Goal: Information Seeking & Learning: Learn about a topic

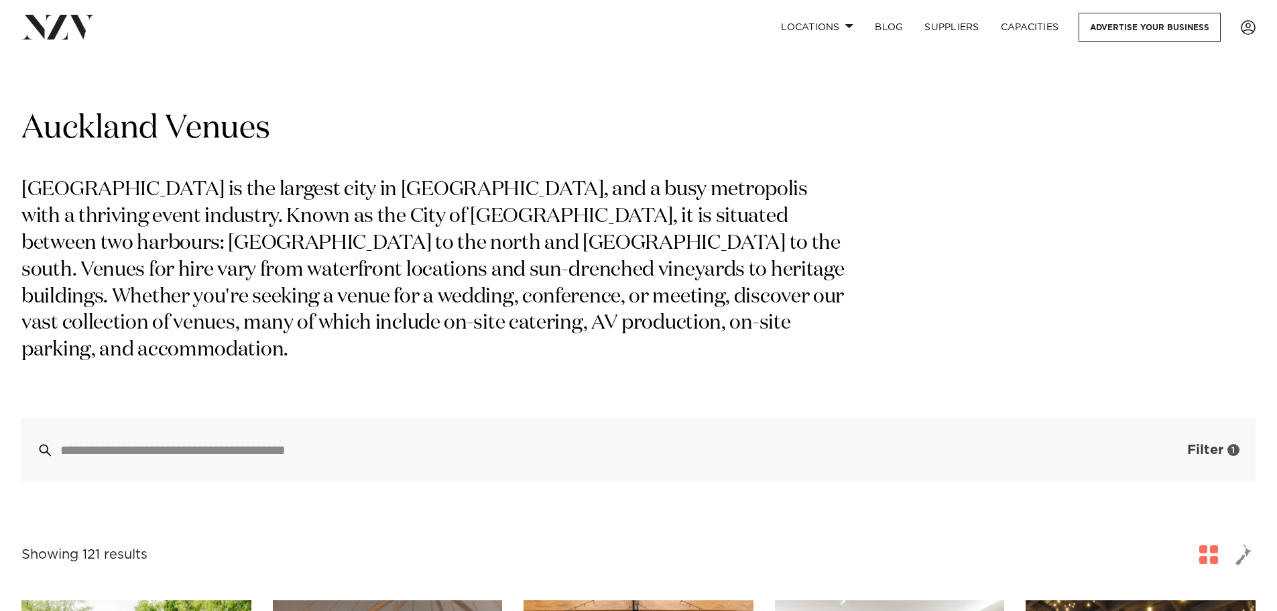
click at [1202, 443] on span "Filter" at bounding box center [1205, 449] width 36 height 13
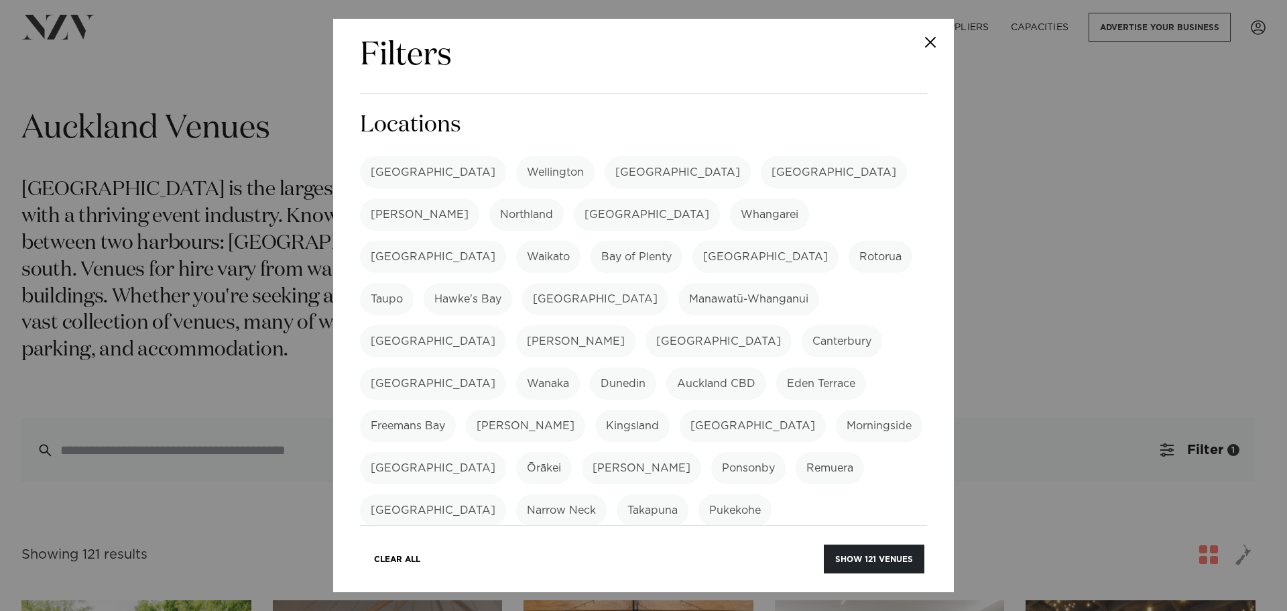
click at [1054, 222] on div "Filters Search Type Venue Supplier See more Locations Auckland Wellington Chris…" at bounding box center [643, 305] width 1287 height 611
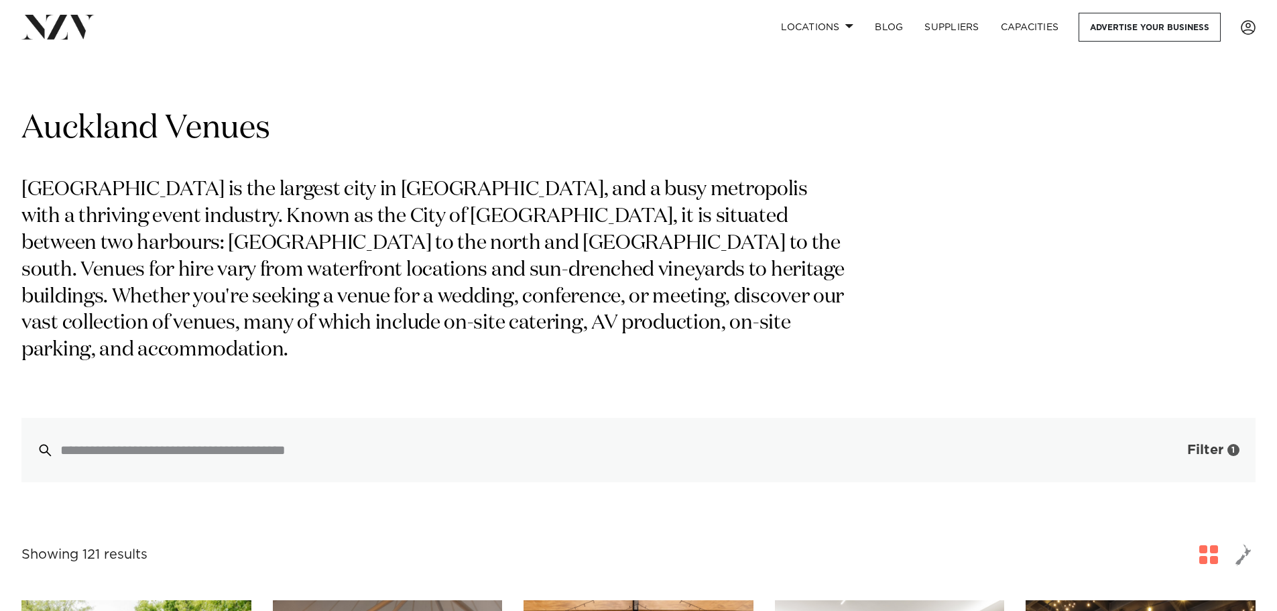
click at [1189, 443] on span "Filter" at bounding box center [1205, 449] width 36 height 13
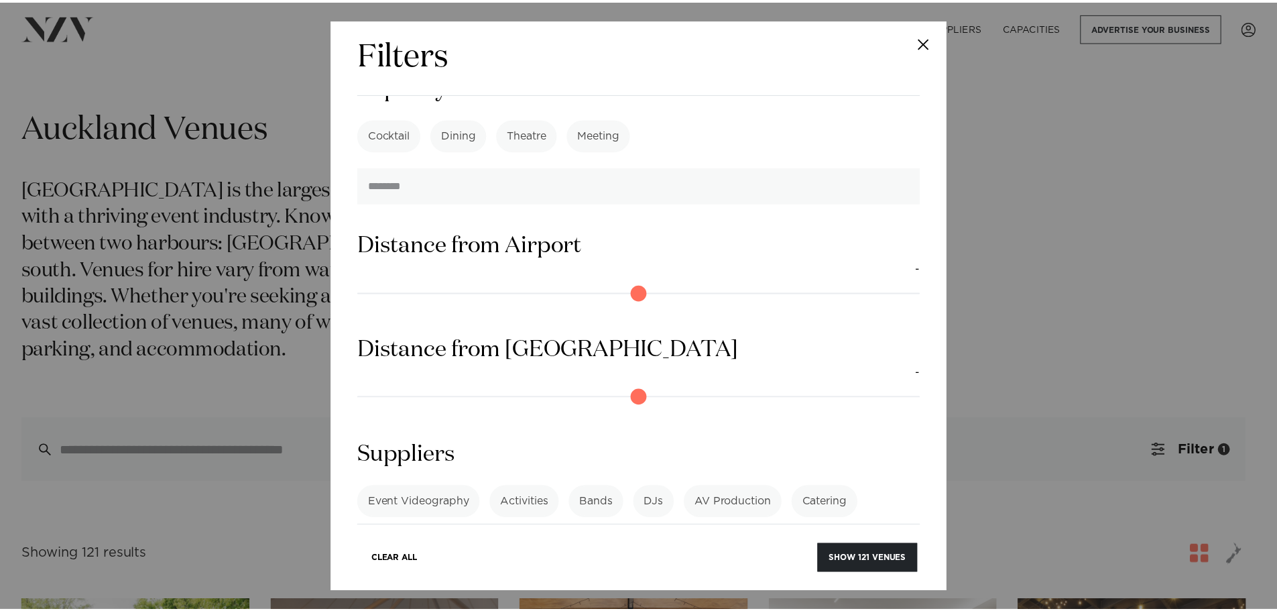
scroll to position [1135, 0]
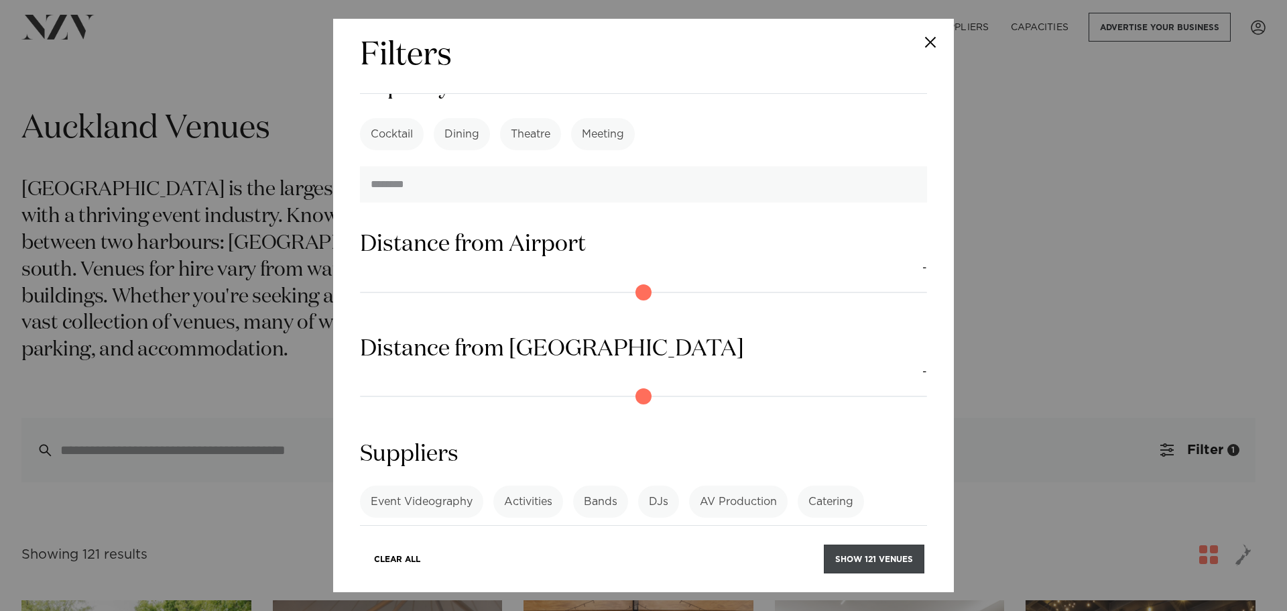
click at [870, 556] on button "Show 121 venues" at bounding box center [874, 558] width 101 height 29
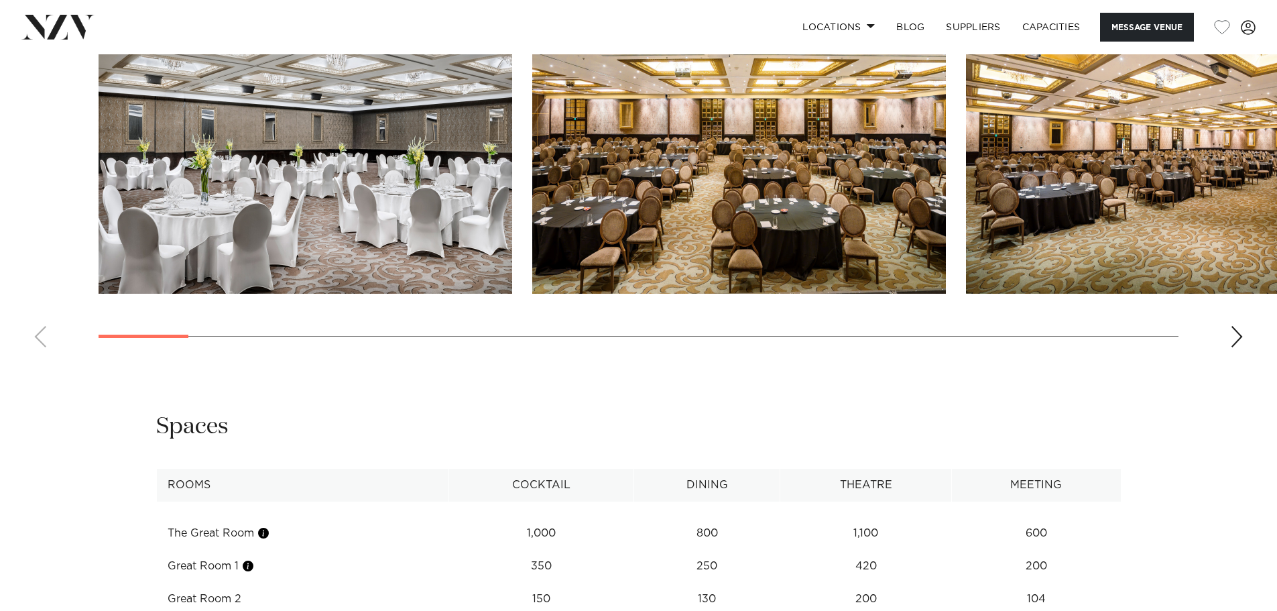
scroll to position [1676, 0]
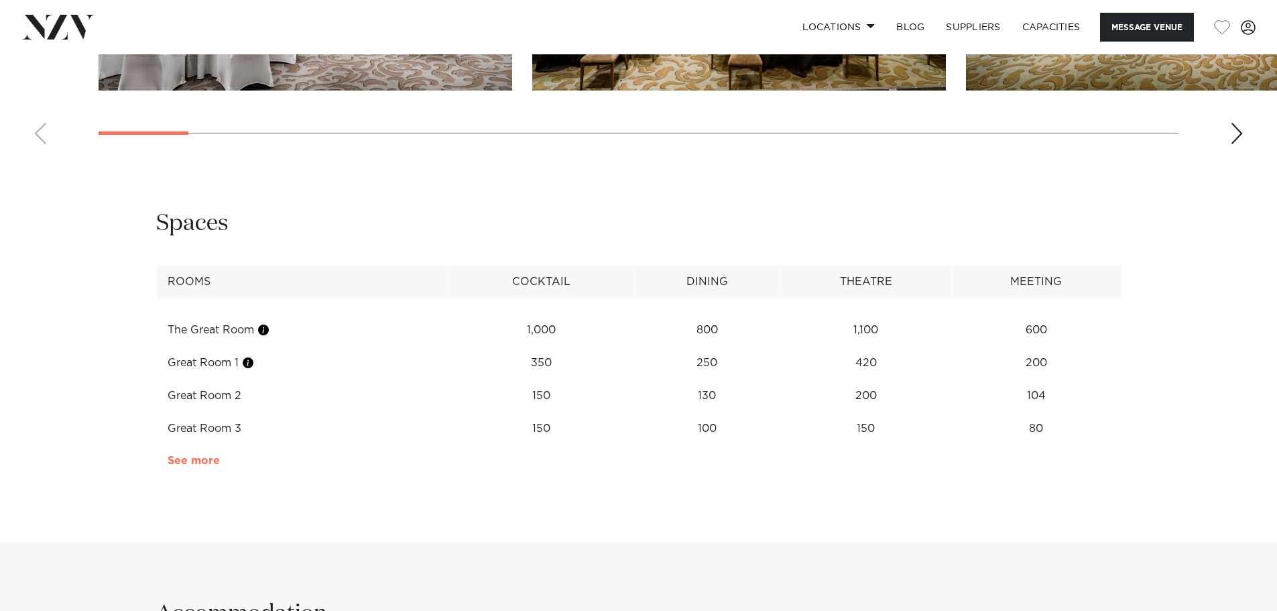
click at [198, 455] on link "See more" at bounding box center [220, 460] width 105 height 11
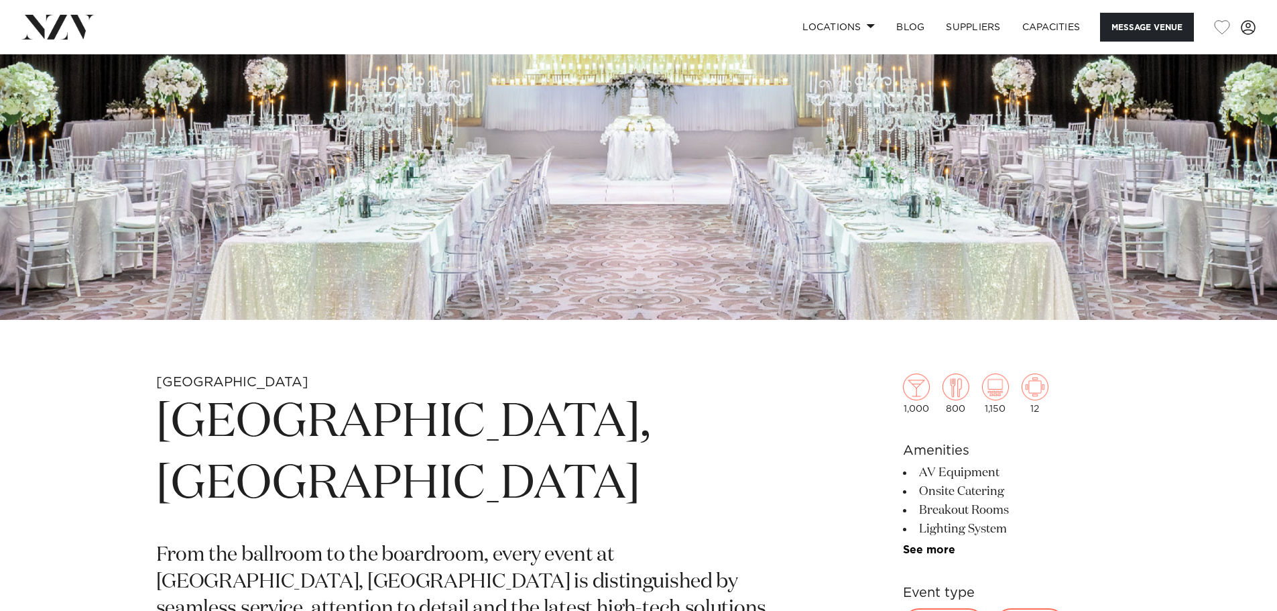
scroll to position [335, 0]
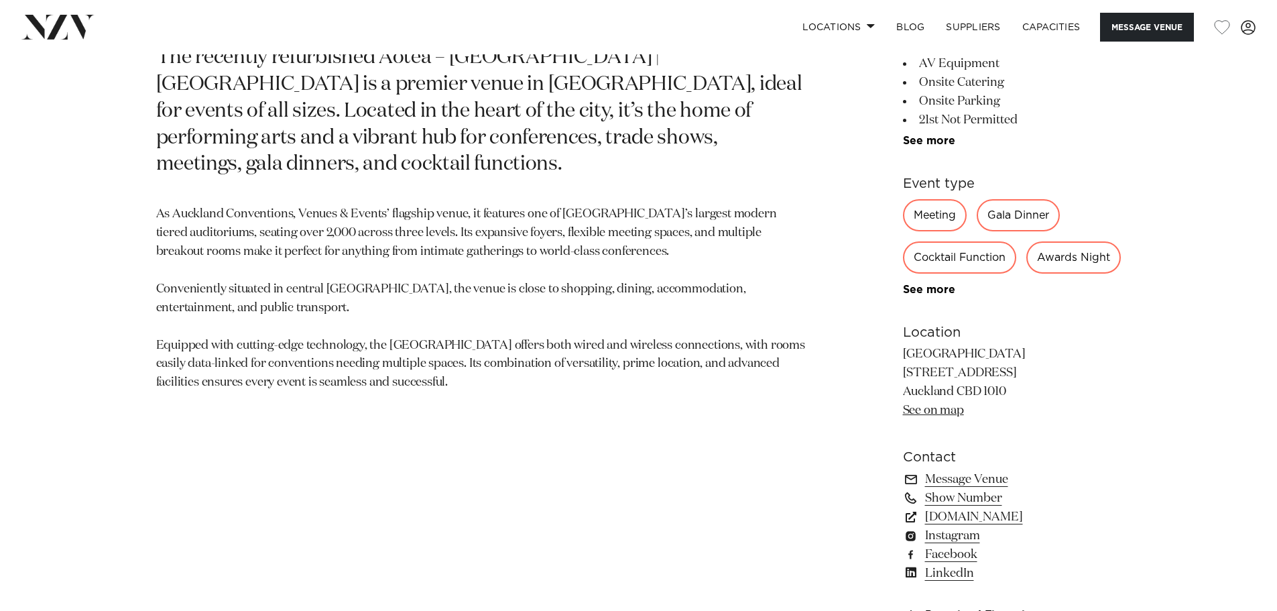
scroll to position [1006, 0]
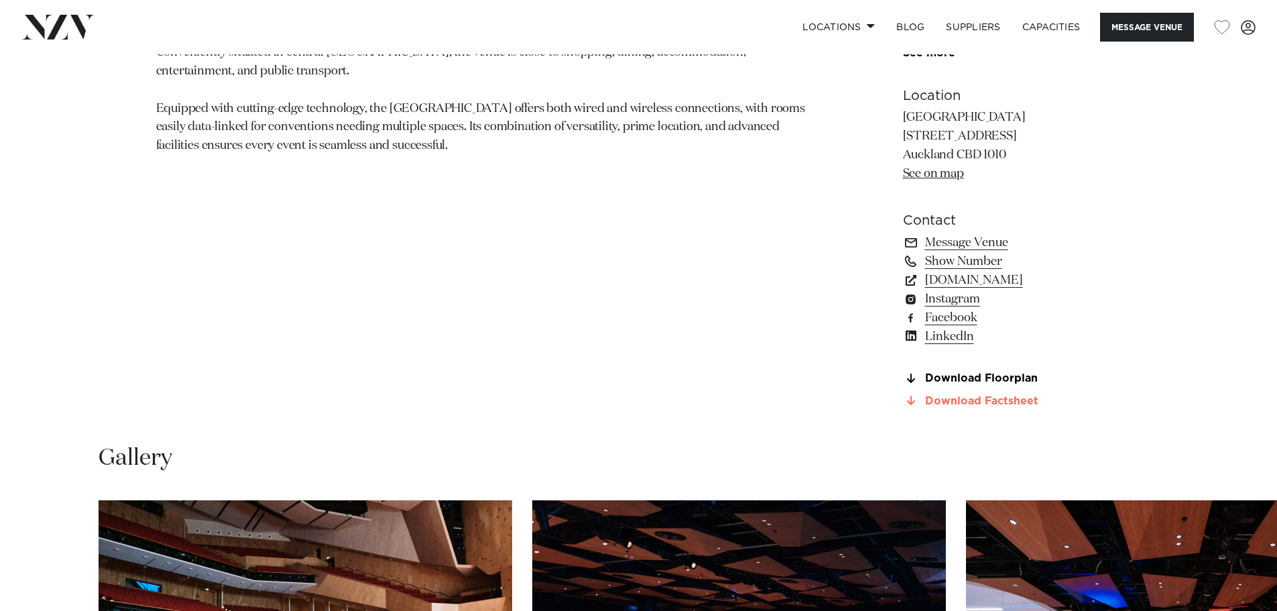
click at [989, 407] on link "Download Factsheet" at bounding box center [1012, 401] width 219 height 12
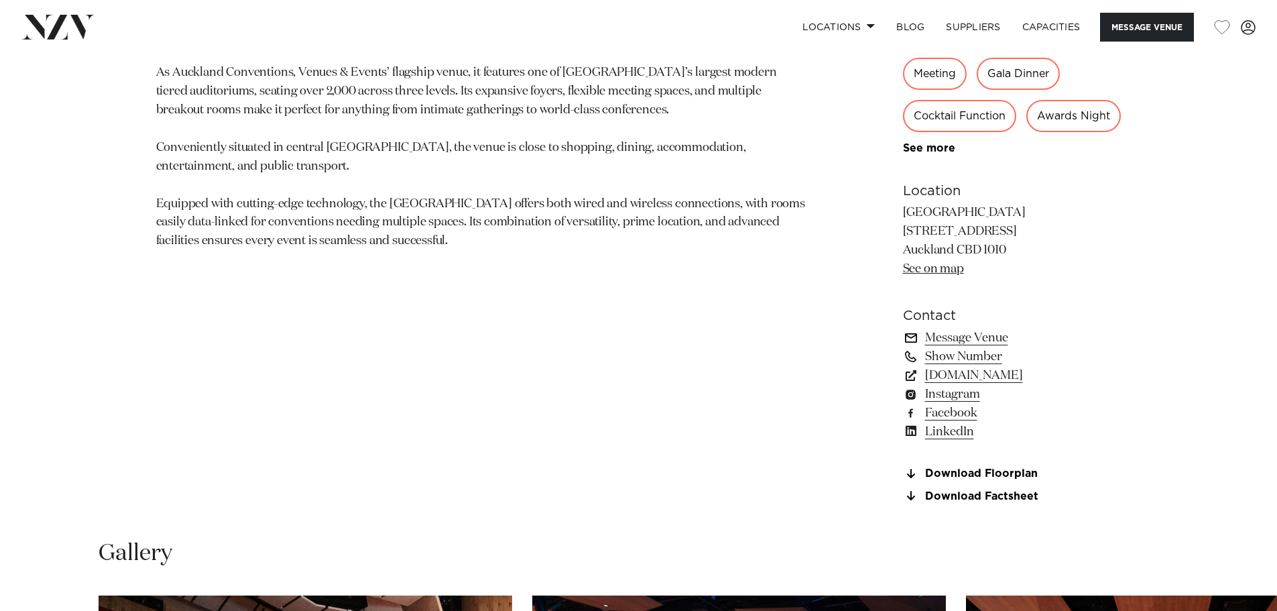
scroll to position [938, 0]
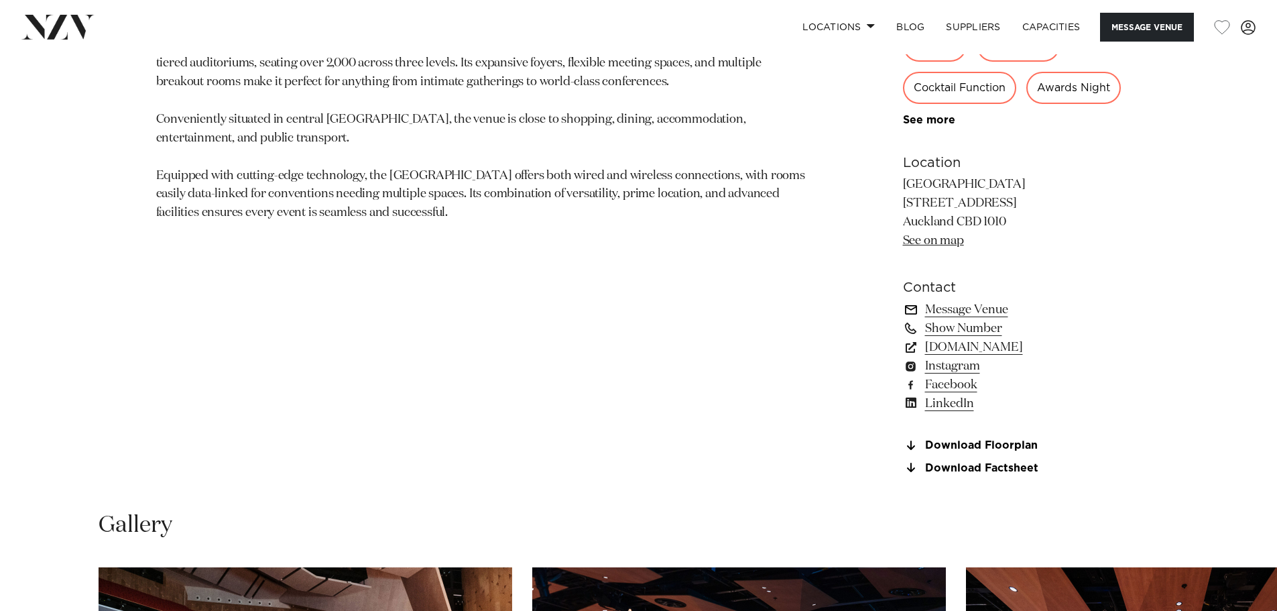
click at [975, 319] on link "Message Venue" at bounding box center [1012, 309] width 219 height 19
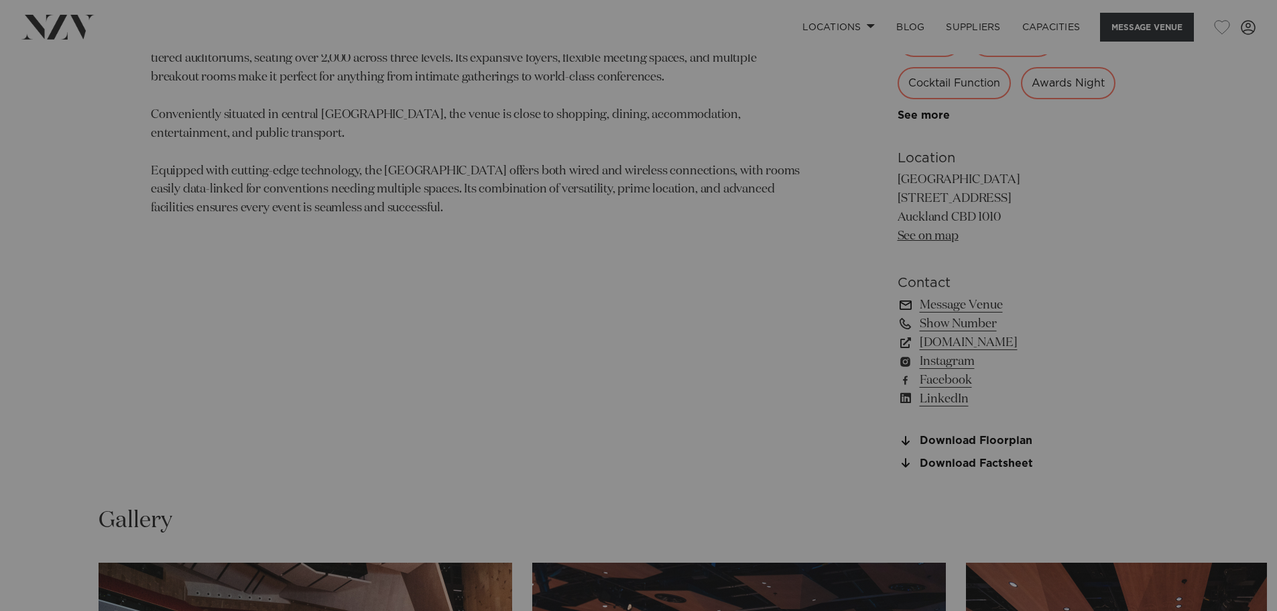
scroll to position [943, 0]
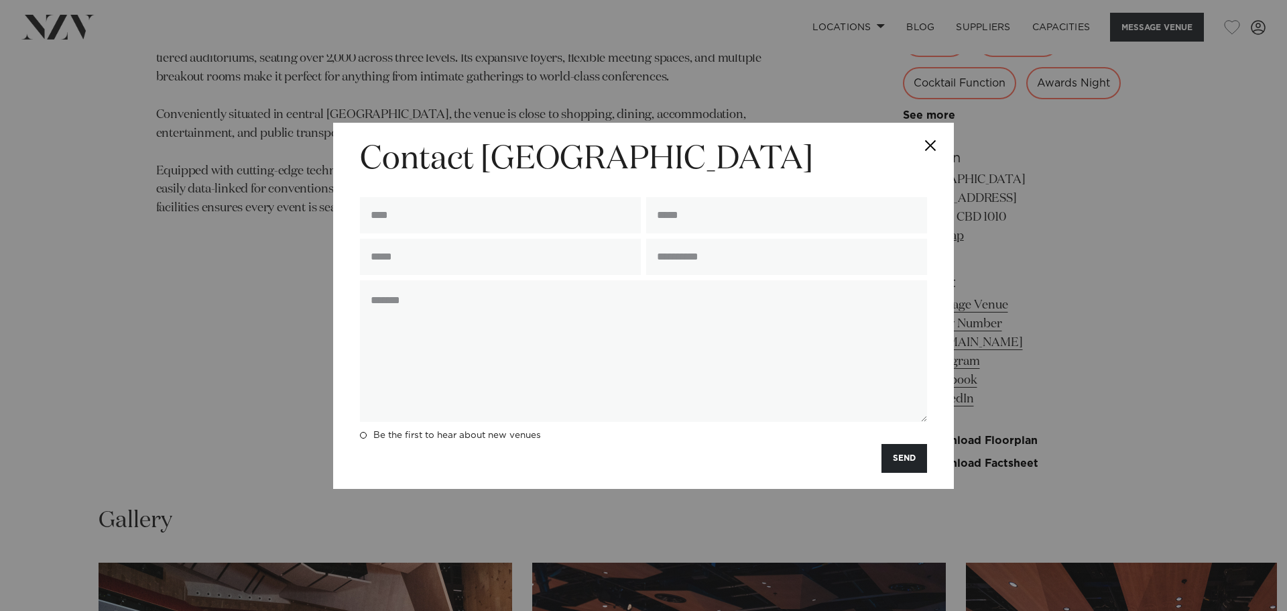
click at [928, 149] on button "Close" at bounding box center [930, 146] width 47 height 47
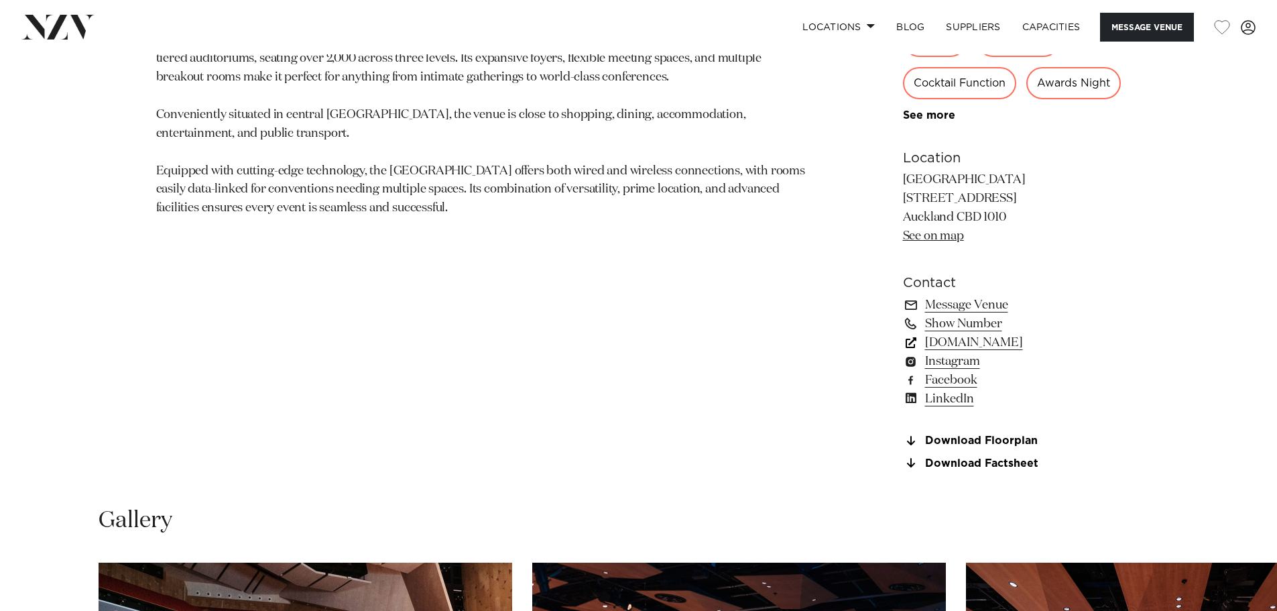
click at [1030, 352] on link "[DOMAIN_NAME]" at bounding box center [1012, 342] width 219 height 19
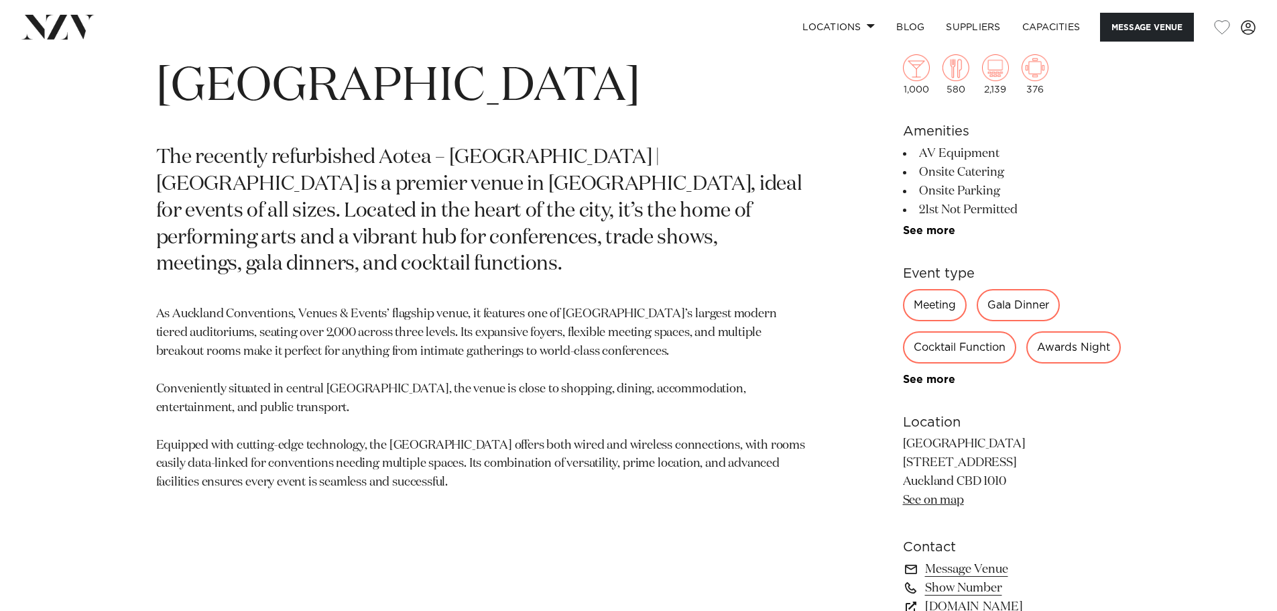
scroll to position [474, 0]
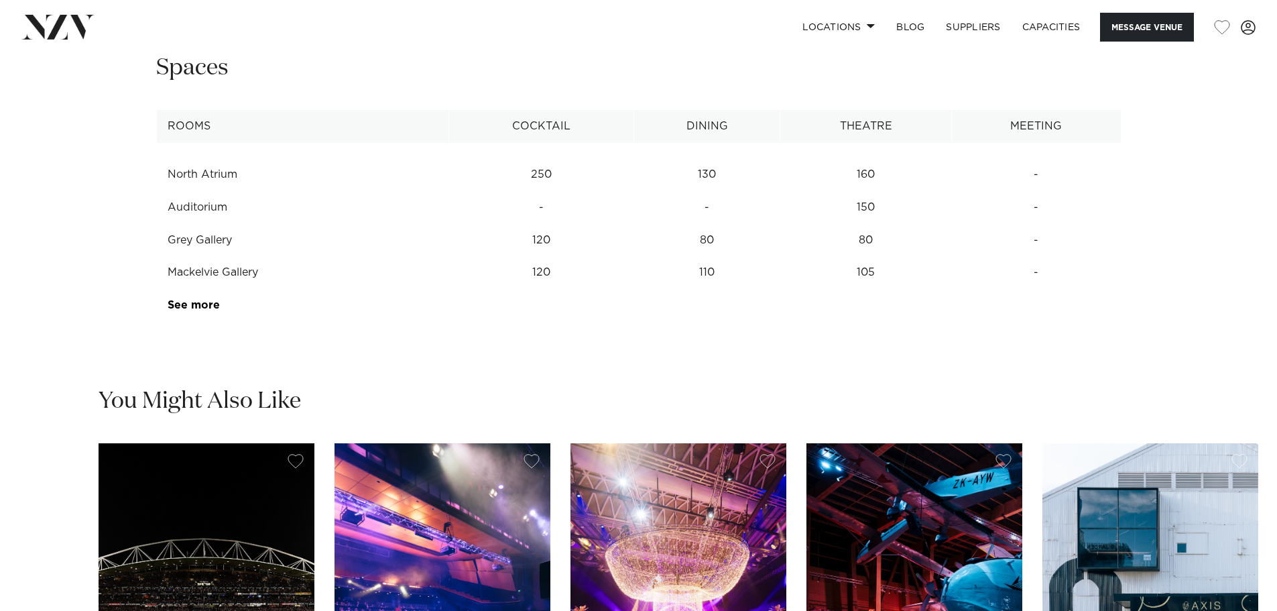
scroll to position [1877, 0]
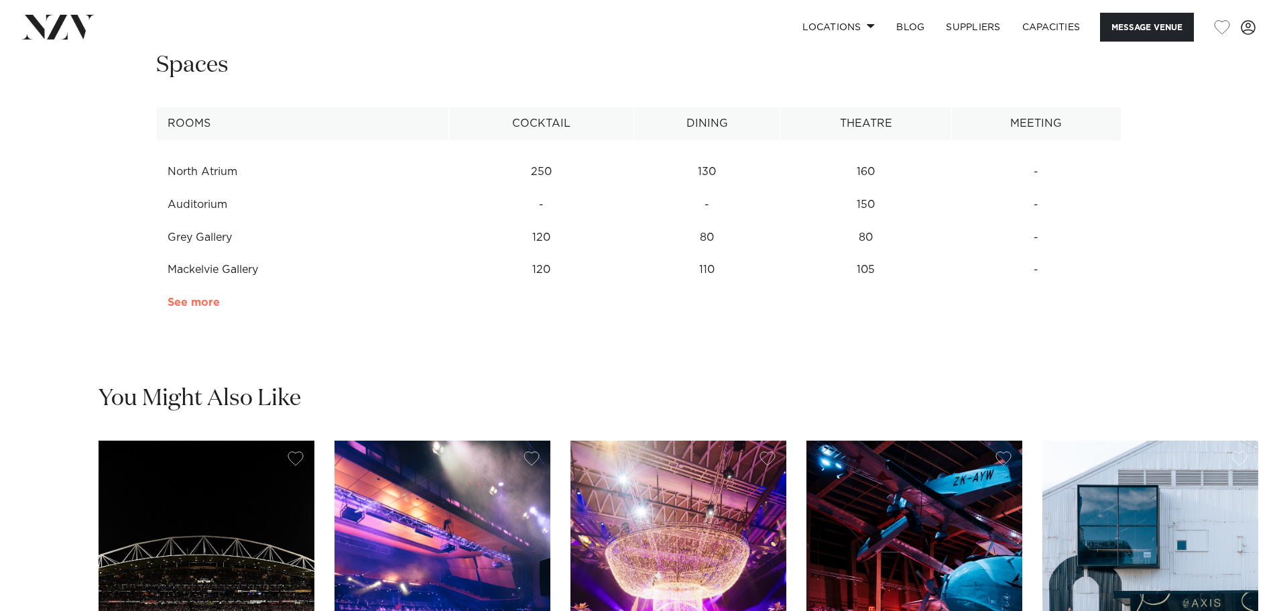
click at [194, 308] on link "See more" at bounding box center [220, 302] width 105 height 11
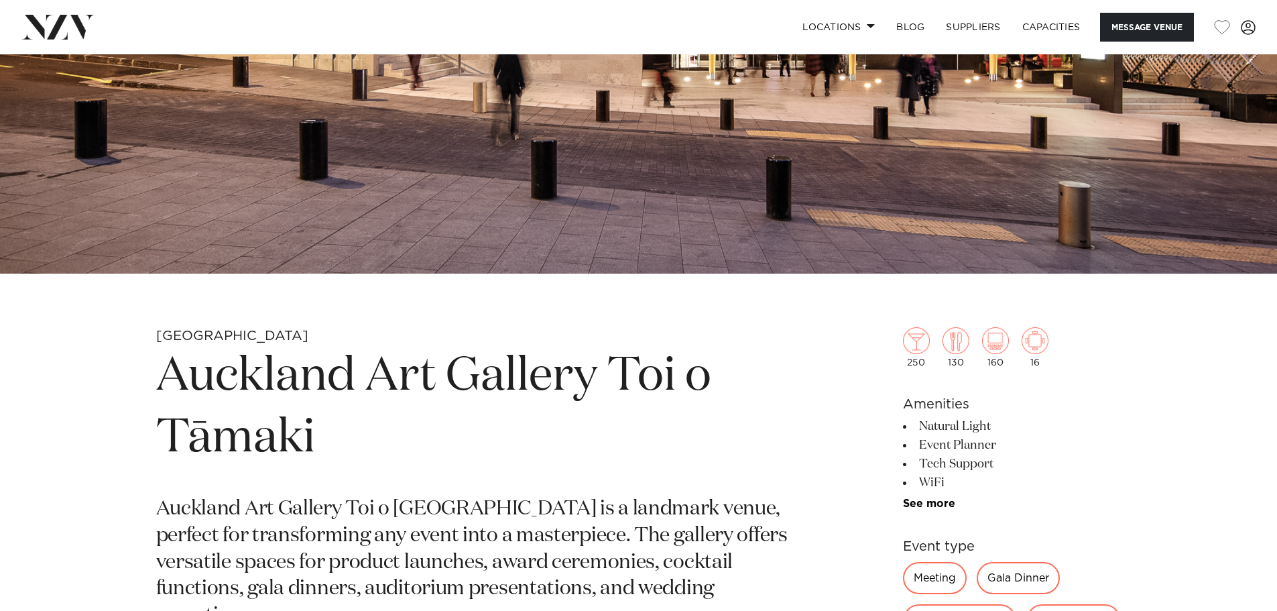
scroll to position [268, 0]
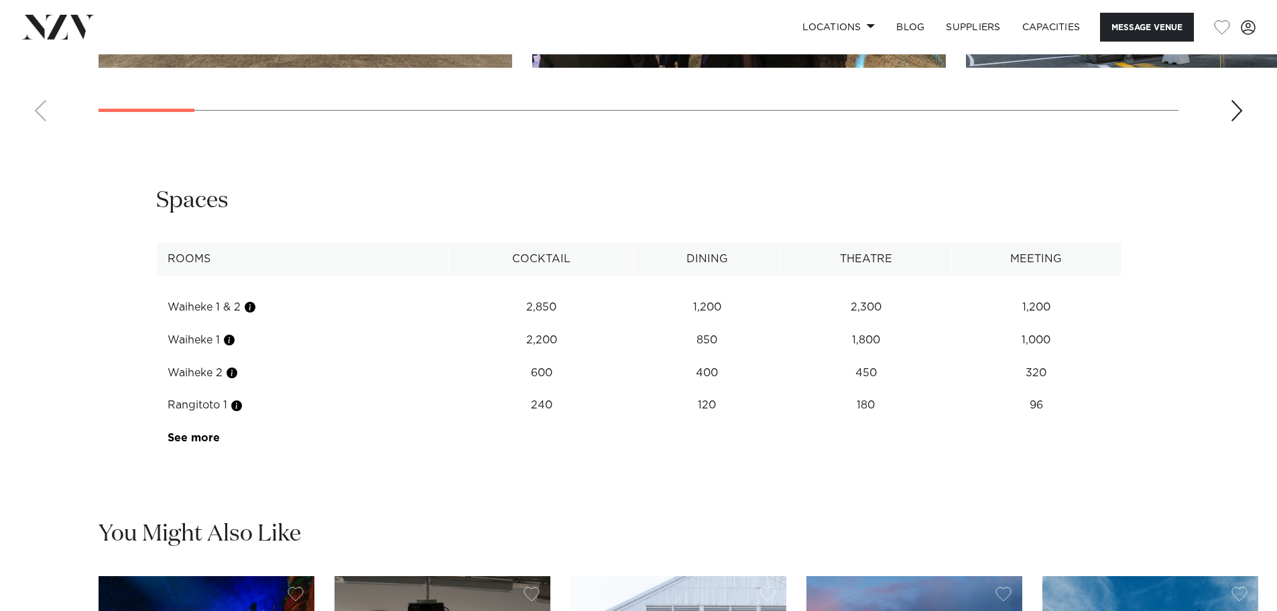
scroll to position [1743, 0]
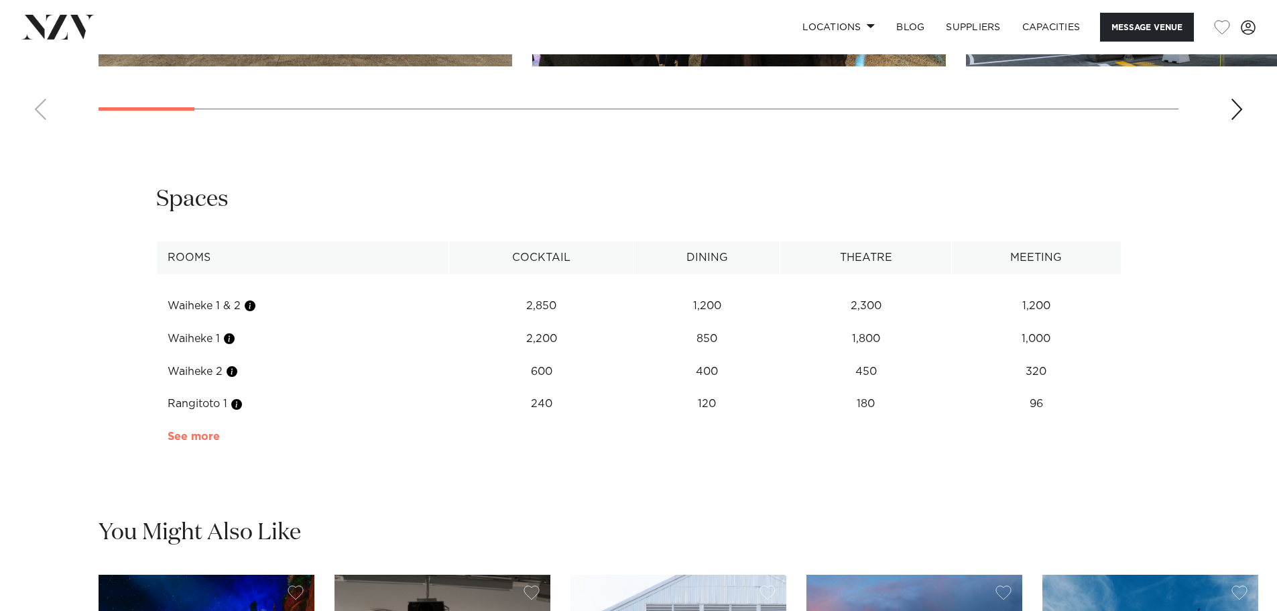
click at [211, 442] on link "See more" at bounding box center [220, 436] width 105 height 11
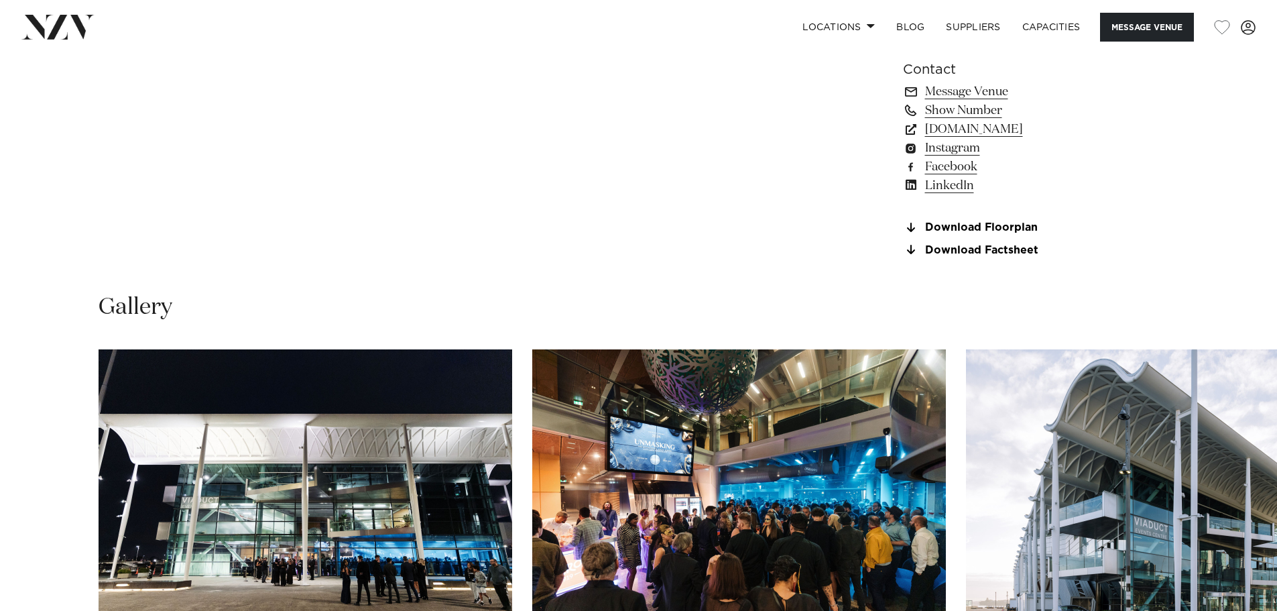
scroll to position [1006, 0]
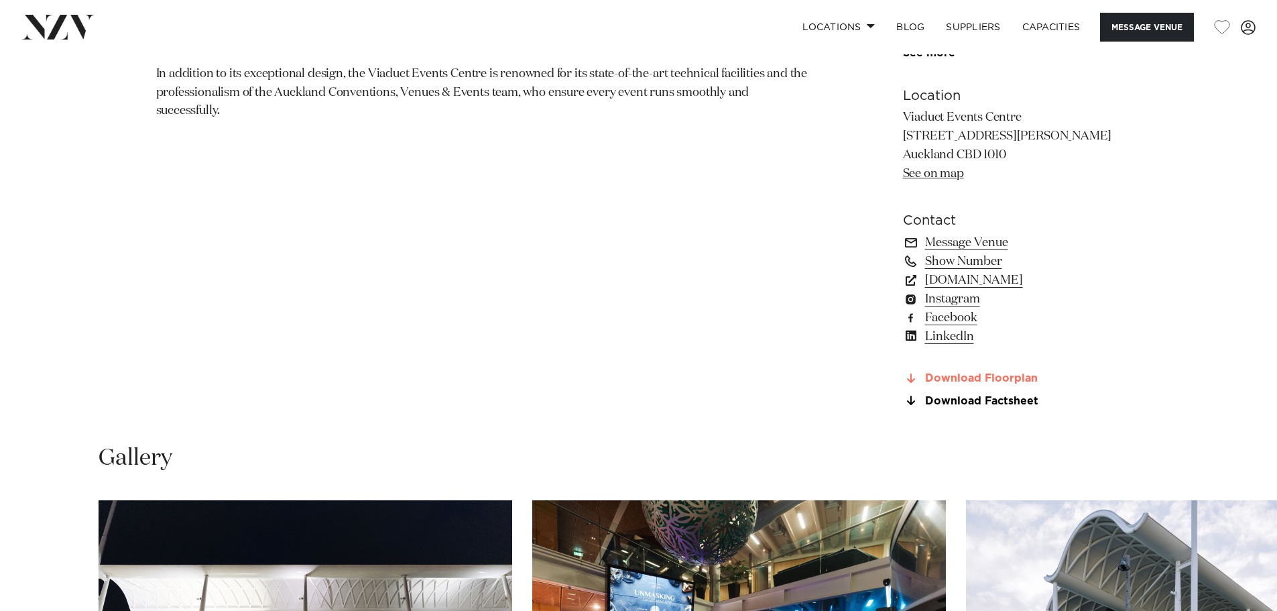
click at [995, 385] on link "Download Floorplan" at bounding box center [1012, 379] width 219 height 12
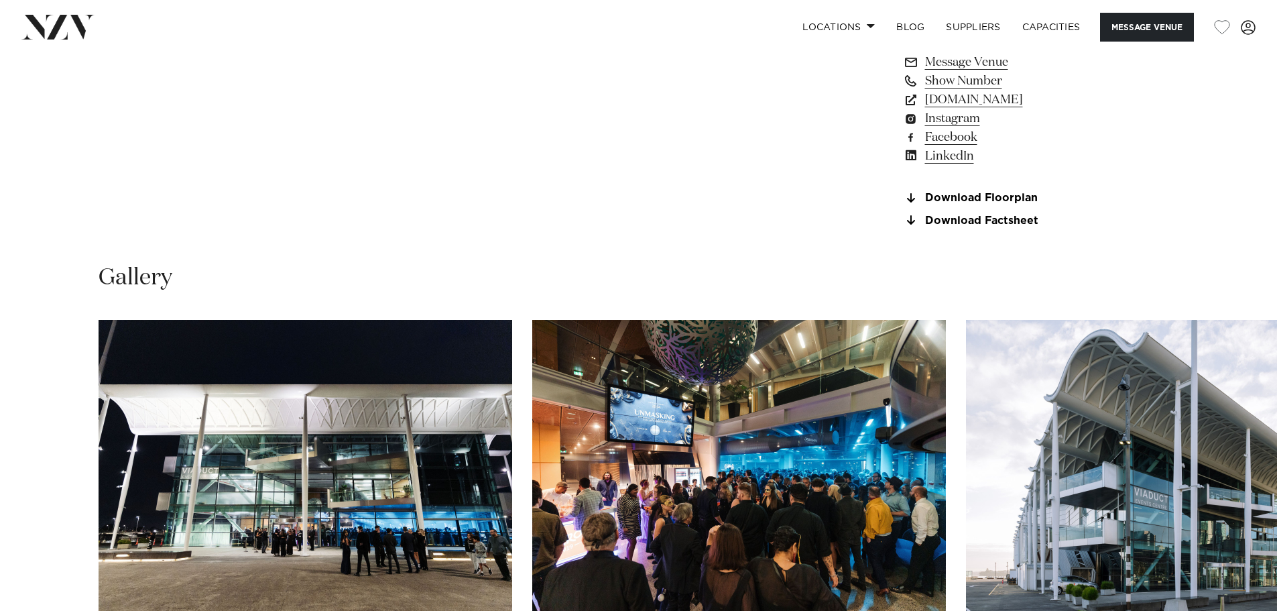
scroll to position [1207, 0]
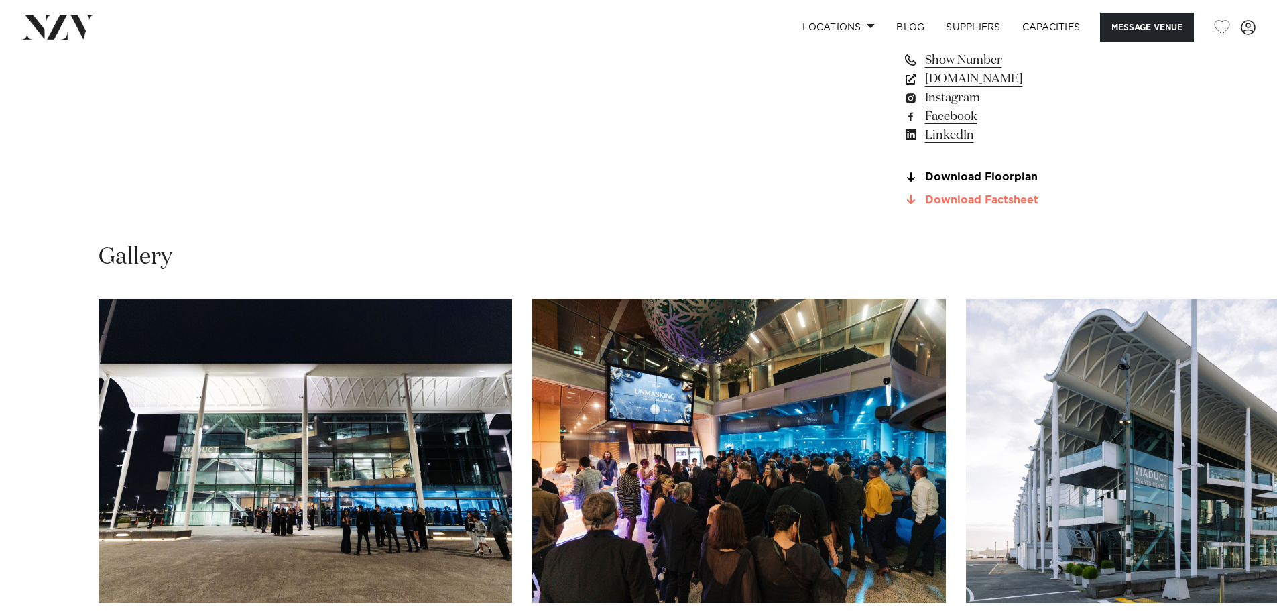
click at [1008, 206] on link "Download Factsheet" at bounding box center [1012, 200] width 219 height 12
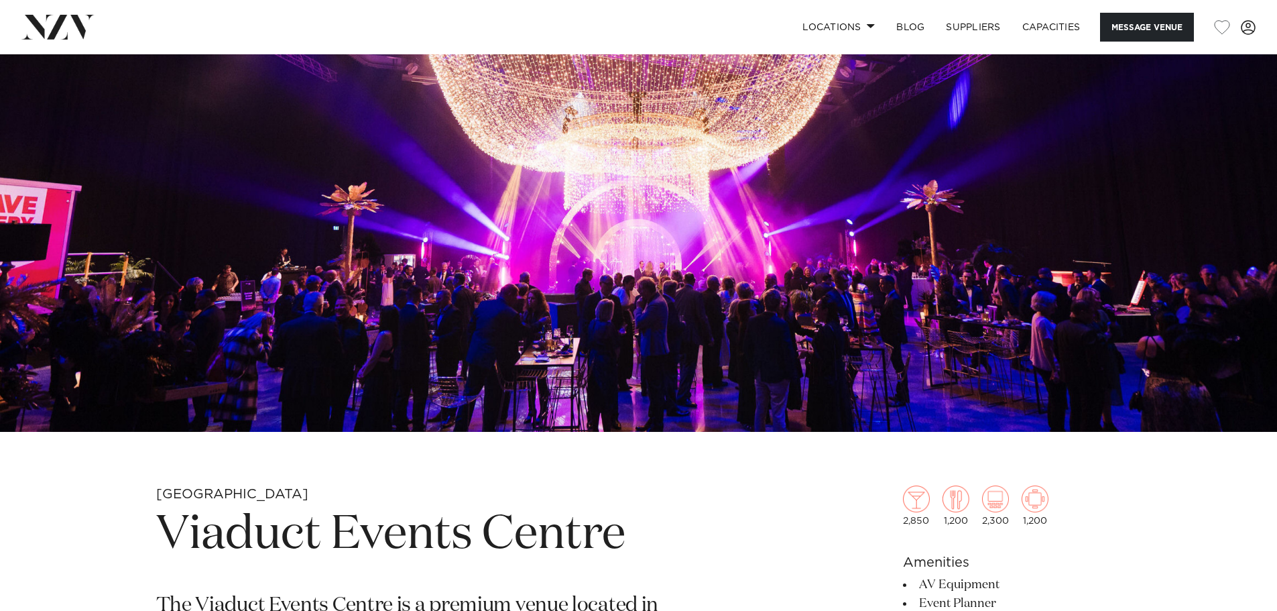
scroll to position [249, 0]
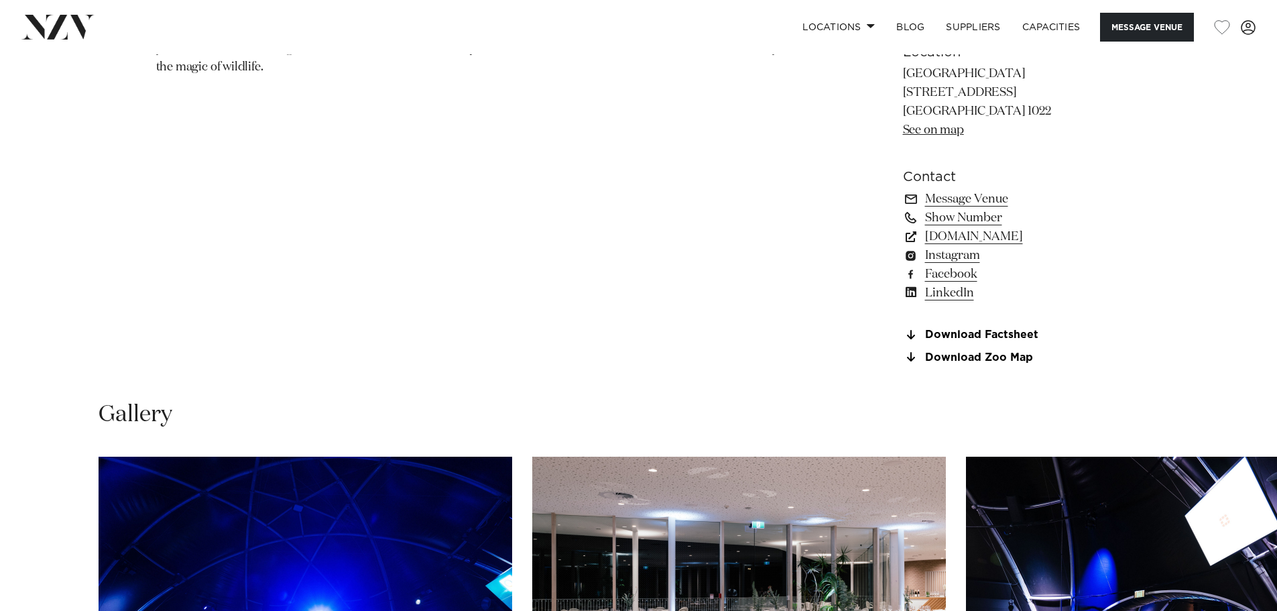
scroll to position [1207, 0]
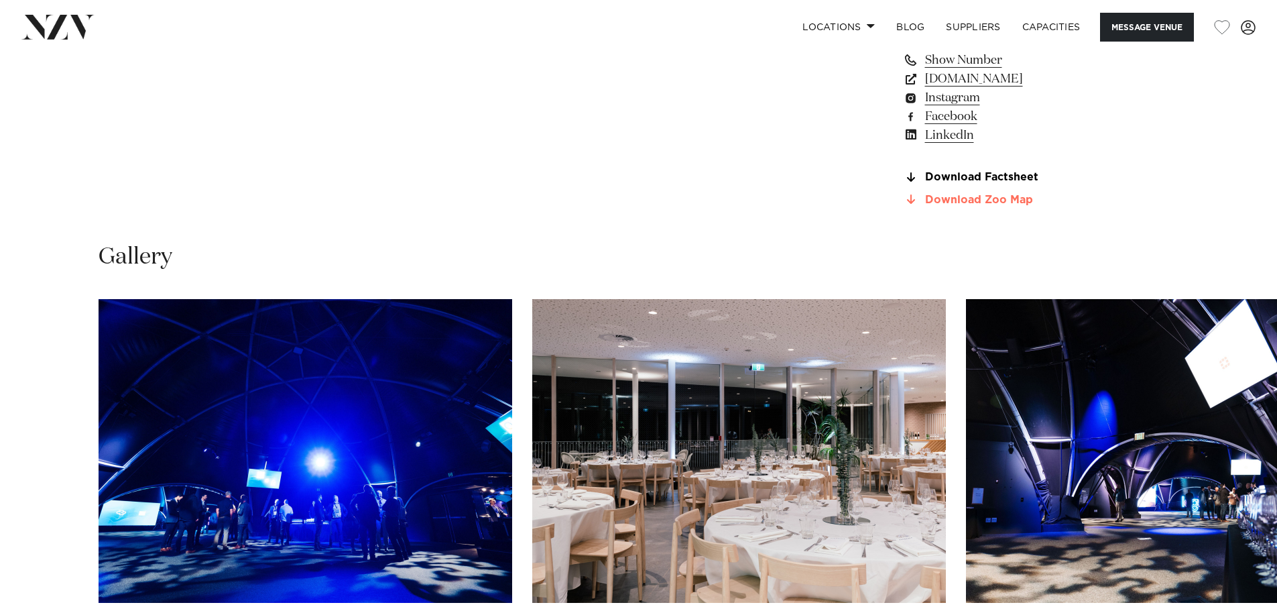
click at [989, 198] on link "Download Zoo Map" at bounding box center [1012, 200] width 219 height 12
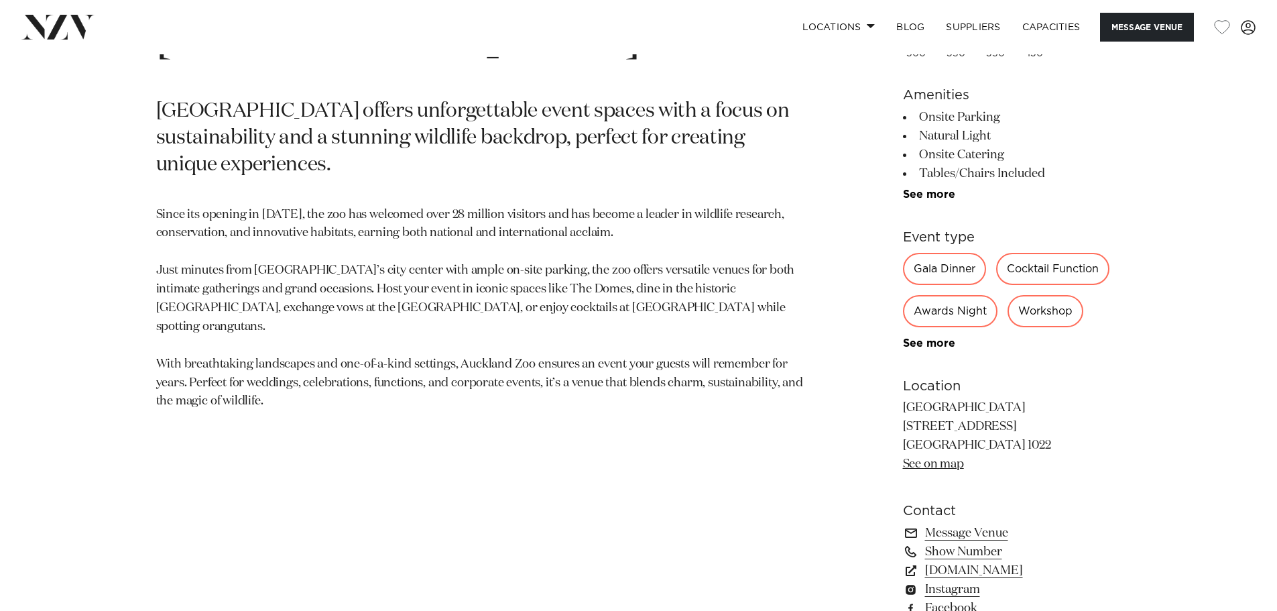
scroll to position [804, 0]
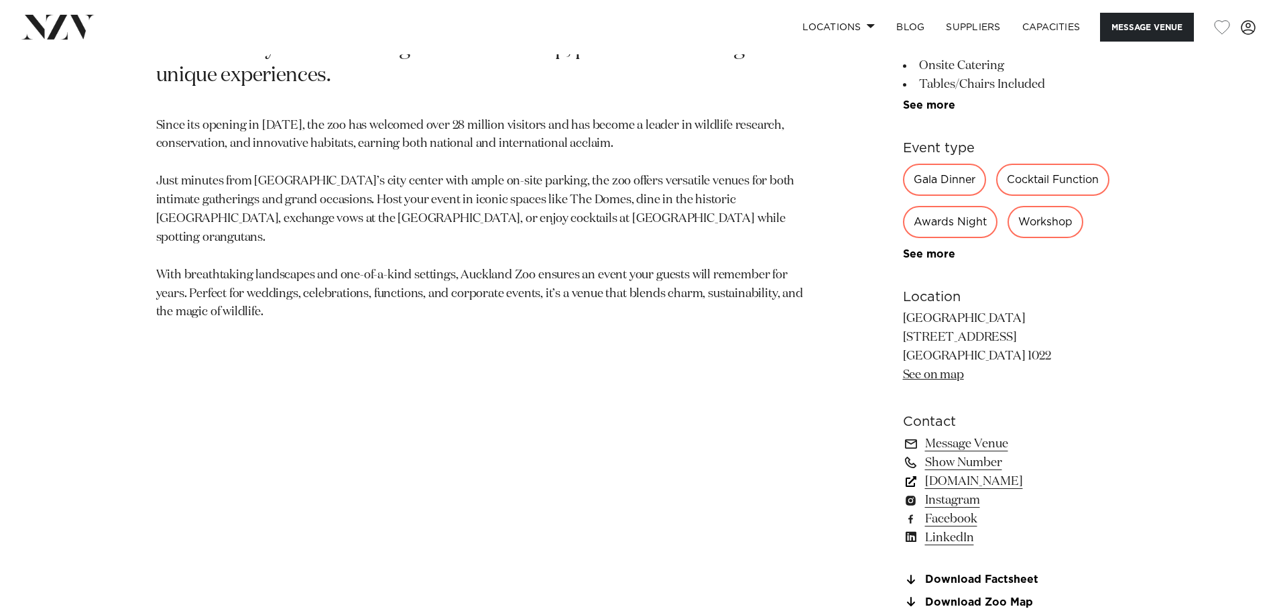
click at [1018, 480] on link "www.aucklandconventions.co.nz" at bounding box center [1012, 481] width 219 height 19
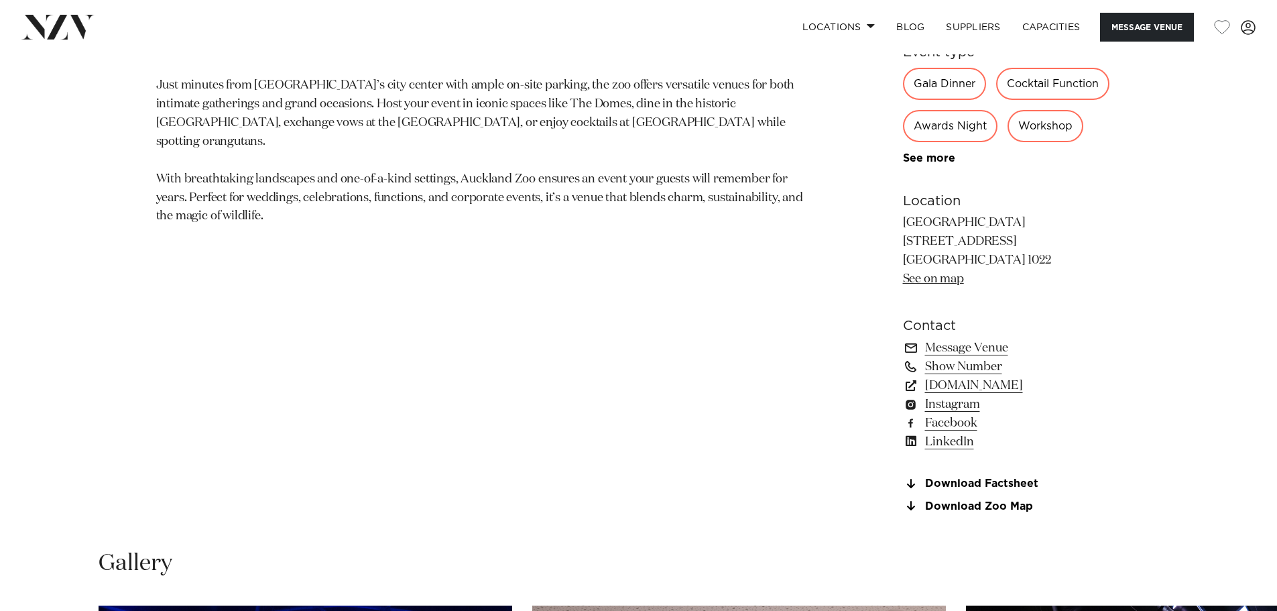
scroll to position [938, 0]
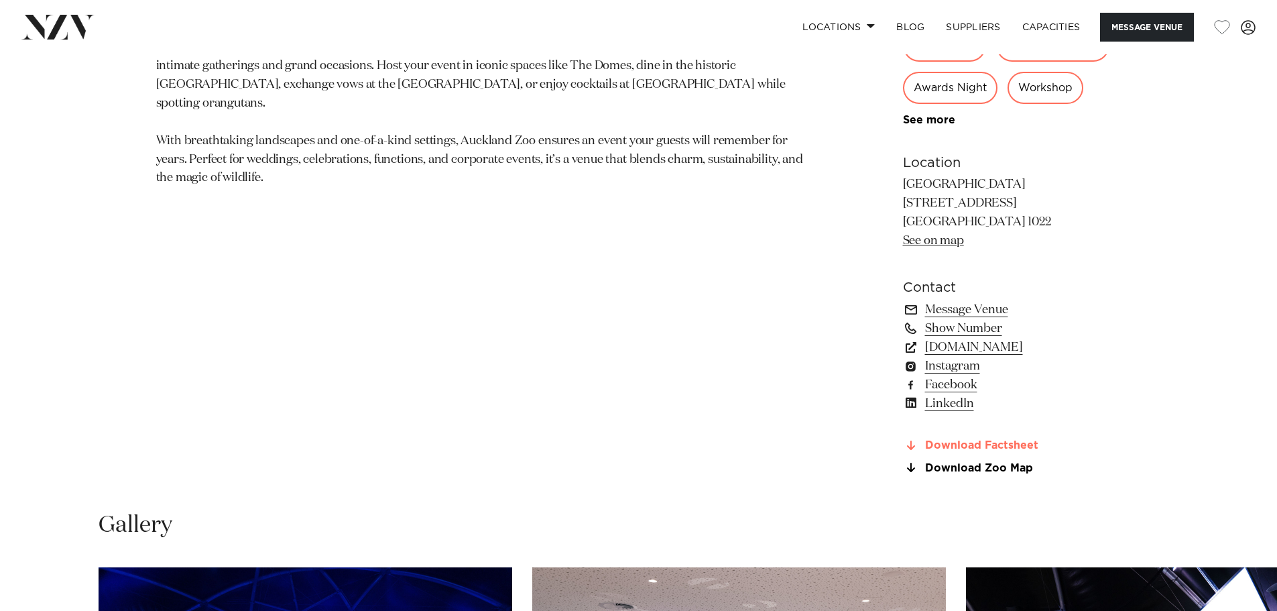
click at [940, 444] on link "Download Factsheet" at bounding box center [1012, 446] width 219 height 12
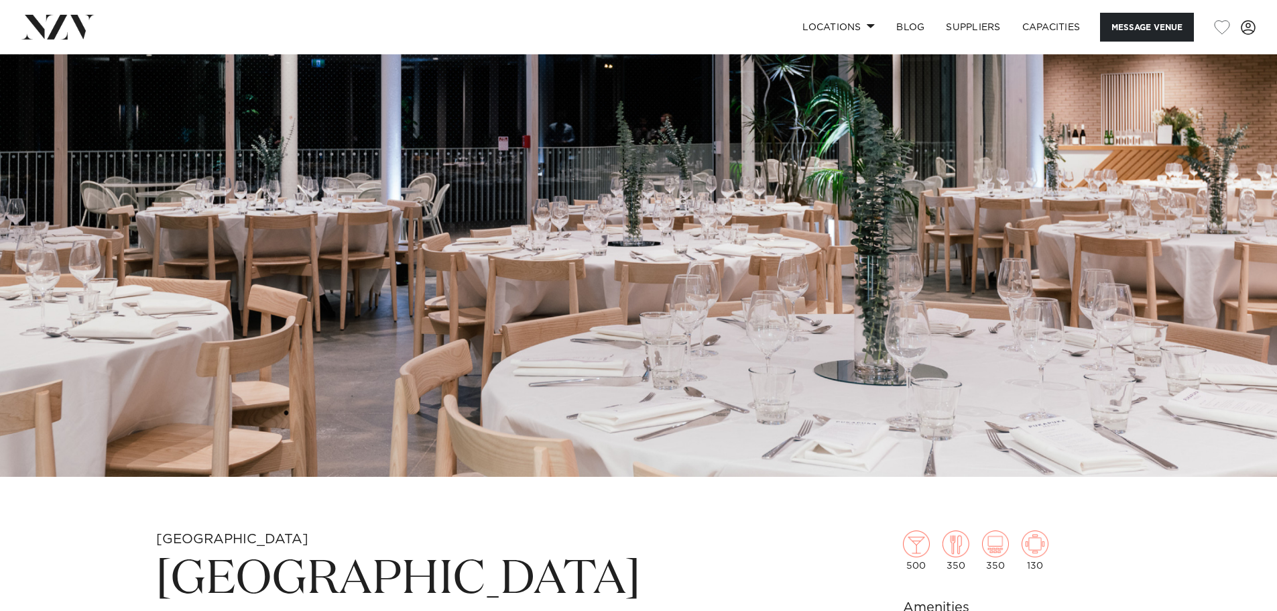
scroll to position [402, 0]
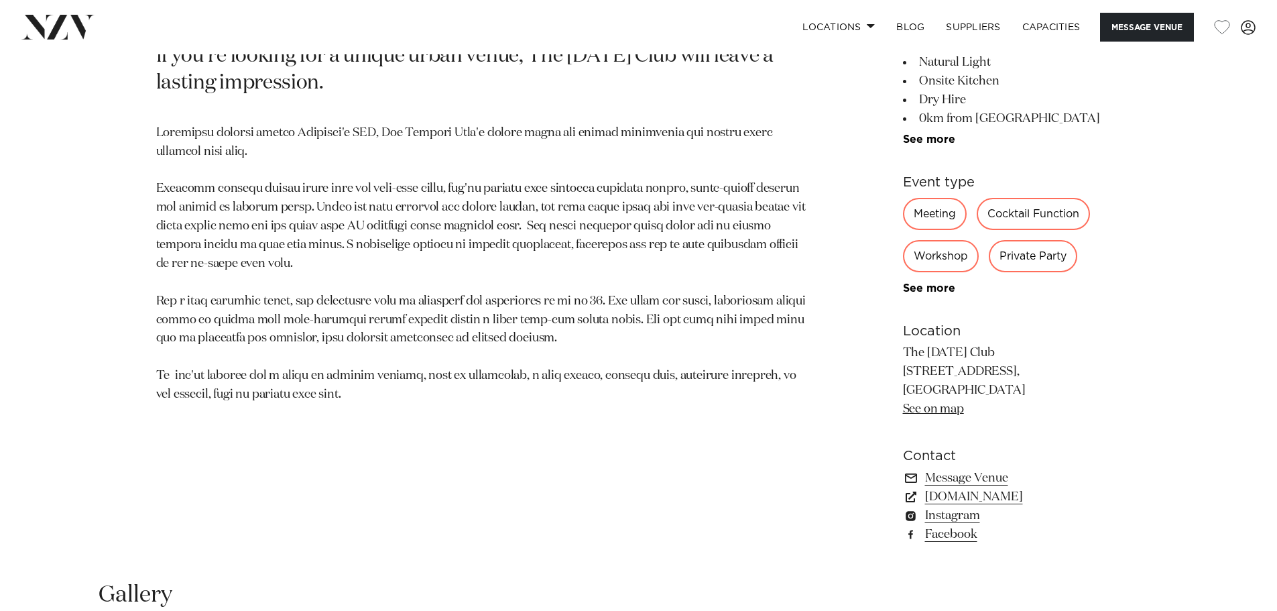
scroll to position [804, 0]
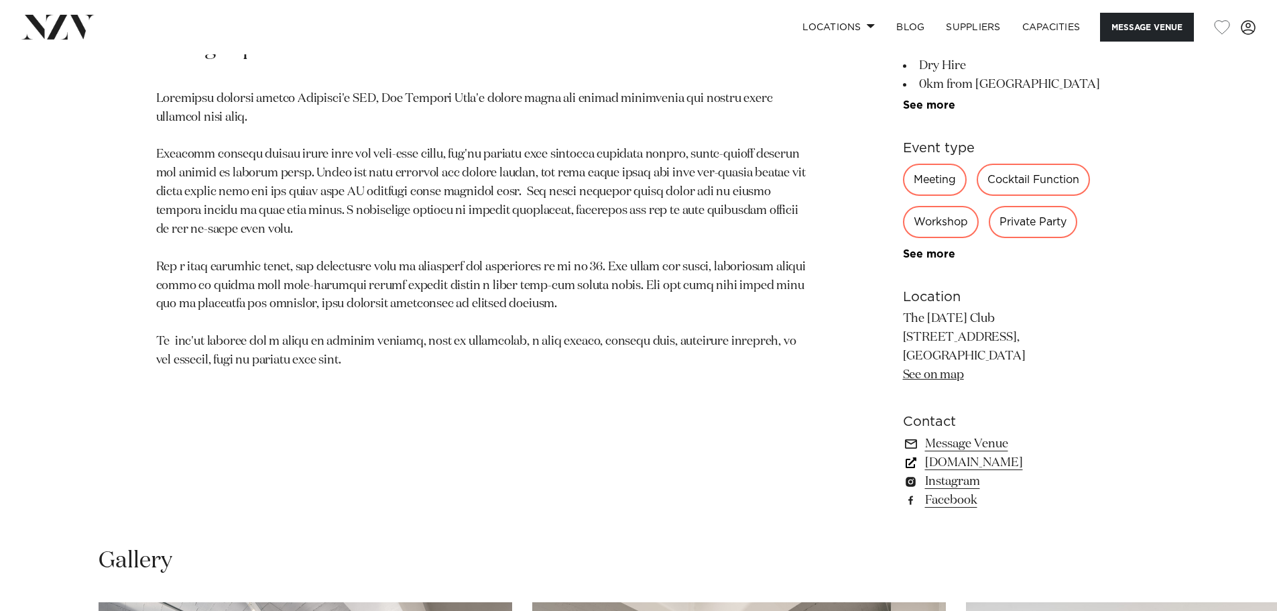
click at [1016, 461] on link "thetuesdayclub.co.nz" at bounding box center [1012, 462] width 219 height 19
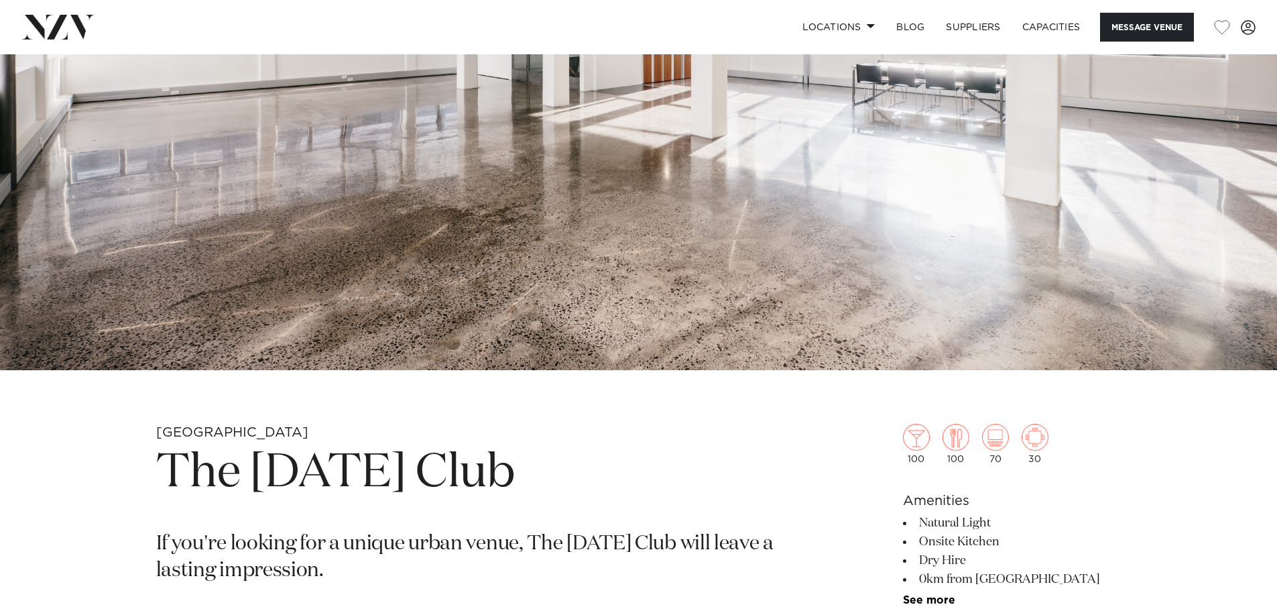
scroll to position [268, 0]
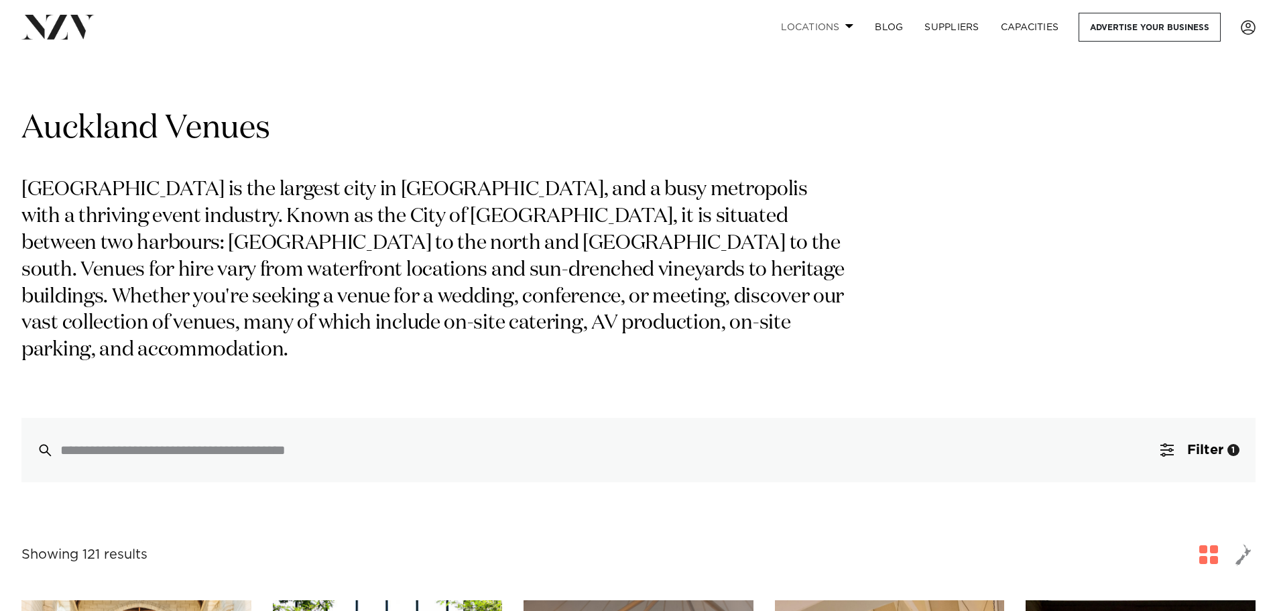
click at [840, 25] on link "Locations" at bounding box center [817, 27] width 94 height 29
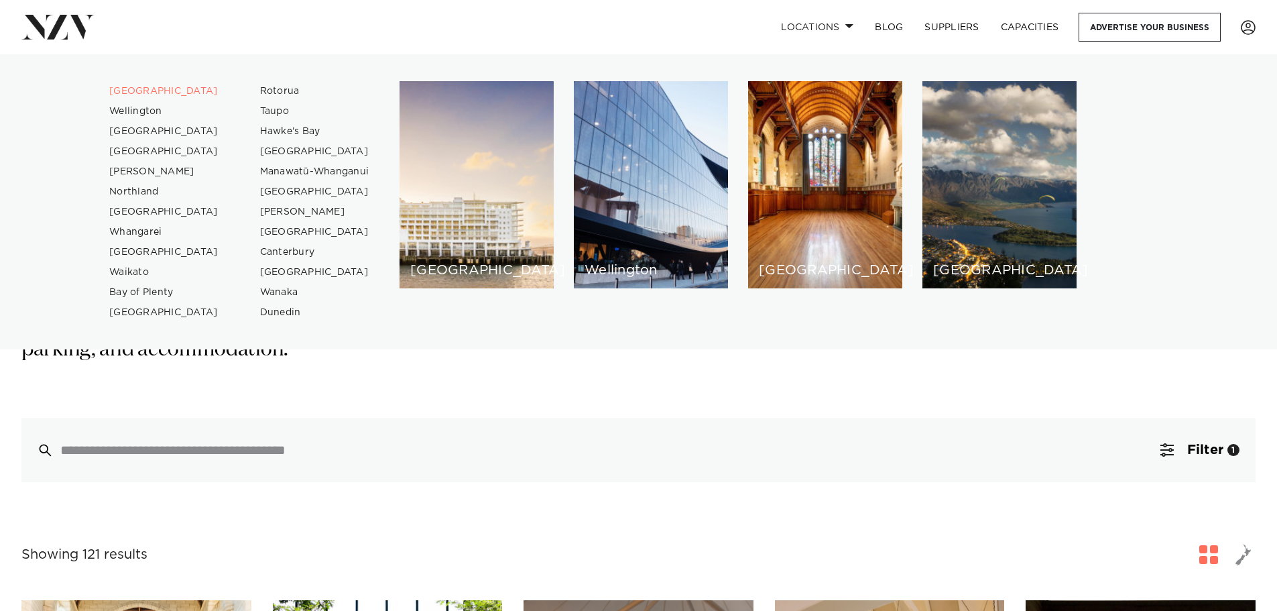
click at [595, 41] on div "Locations [GEOGRAPHIC_DATA] [GEOGRAPHIC_DATA] [GEOGRAPHIC_DATA] [GEOGRAPHIC_DAT…" at bounding box center [822, 27] width 865 height 29
